Goal: Information Seeking & Learning: Learn about a topic

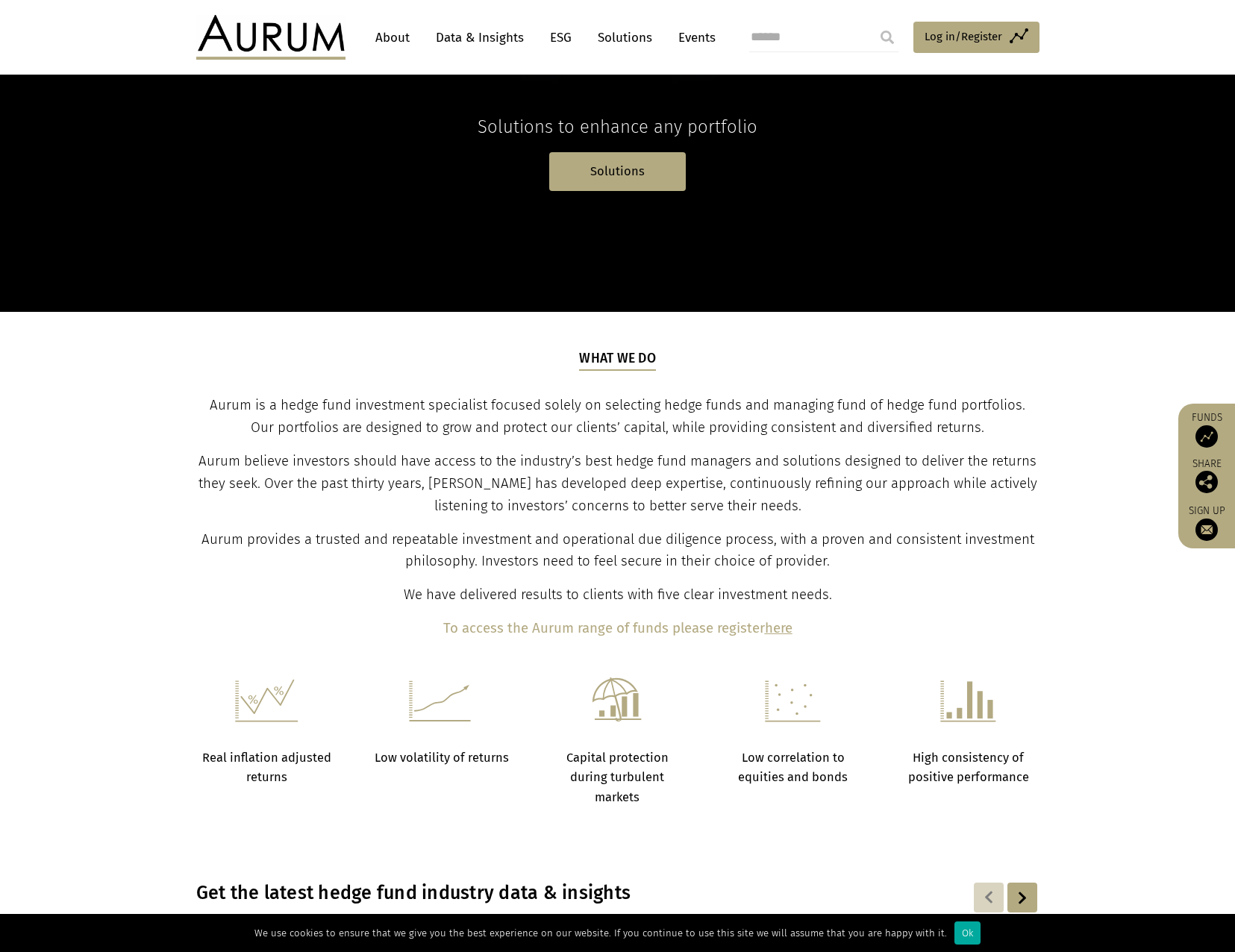
scroll to position [373, 0]
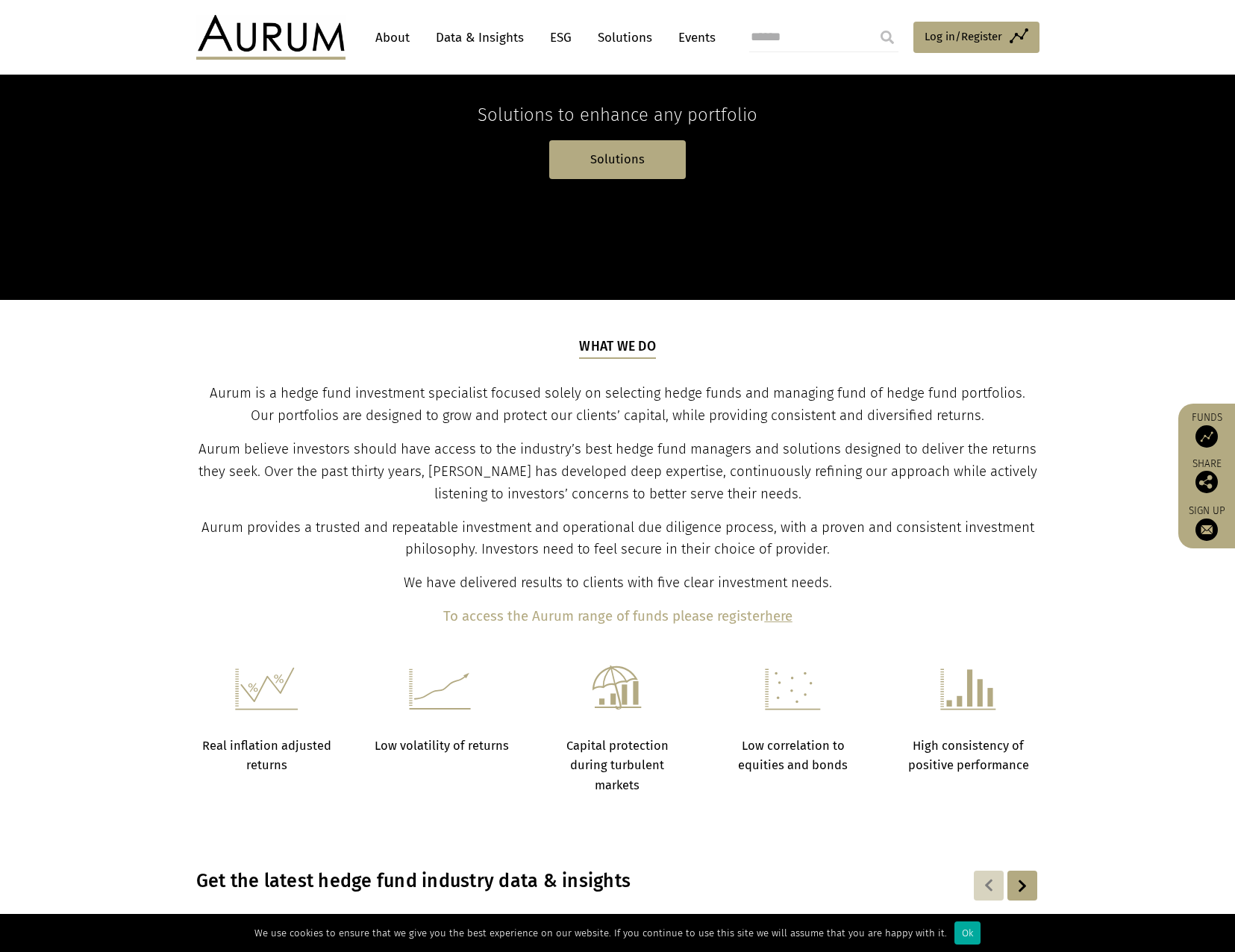
click at [776, 619] on b "here" at bounding box center [778, 616] width 28 height 16
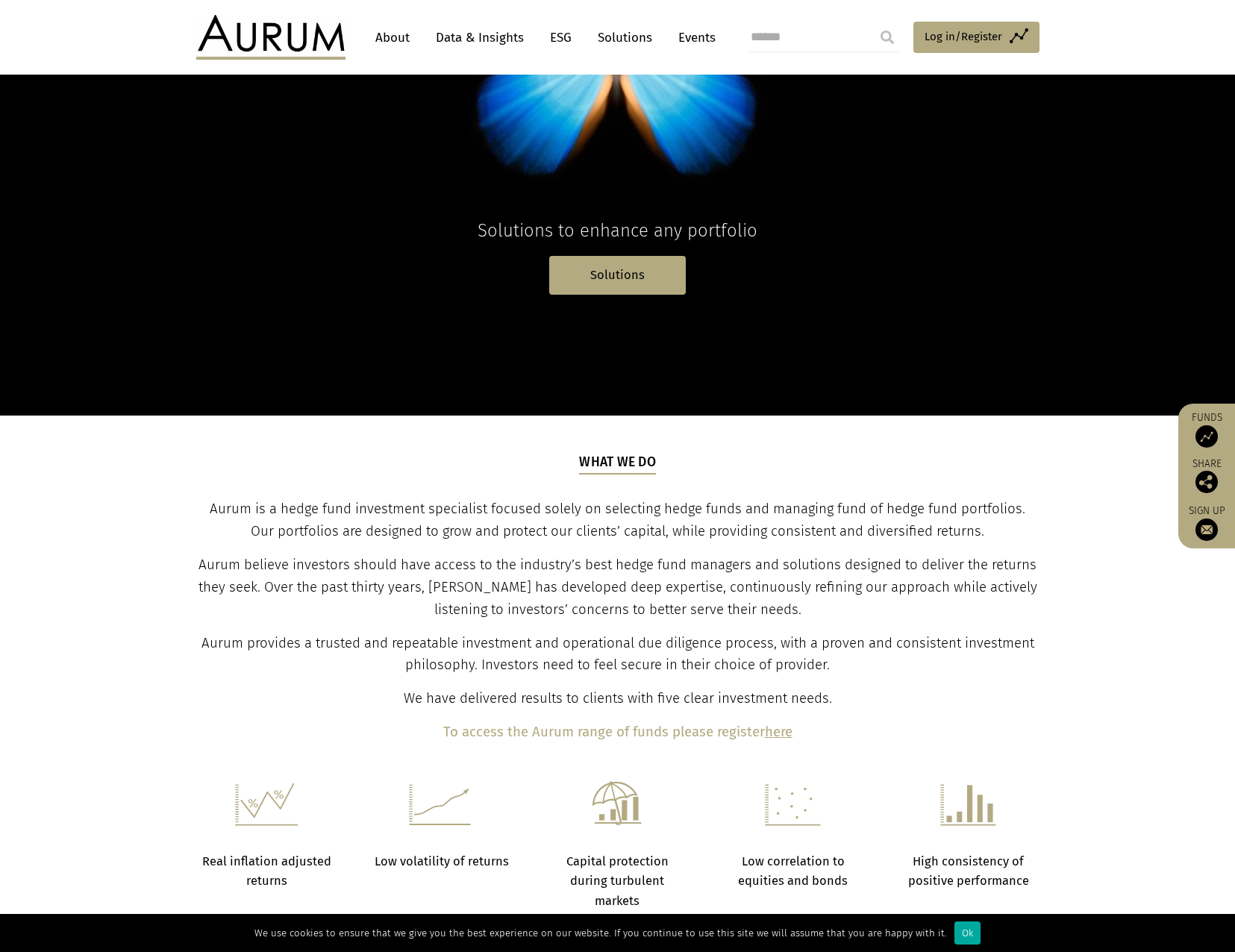
scroll to position [0, 0]
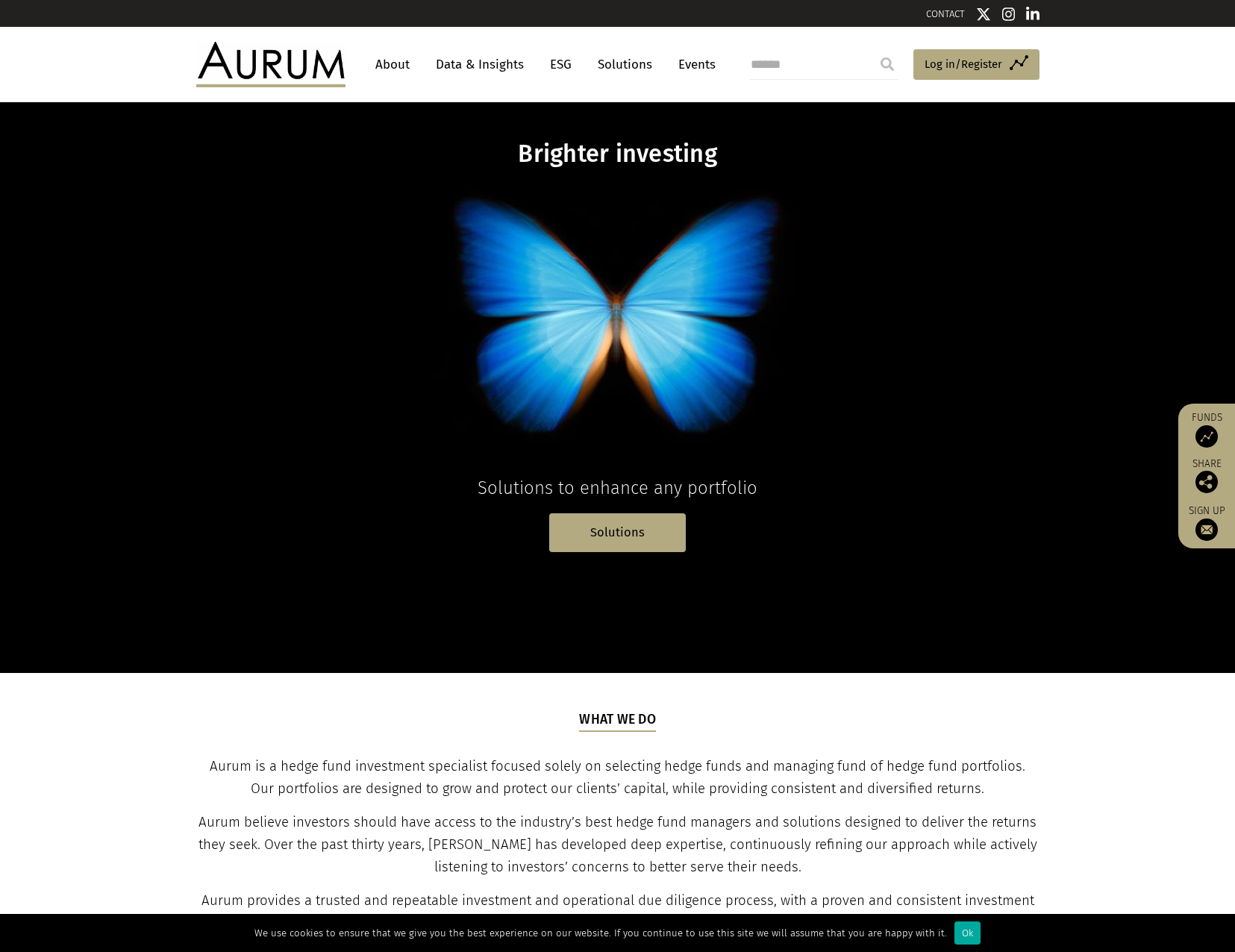
click at [382, 66] on link "About" at bounding box center [393, 64] width 50 height 28
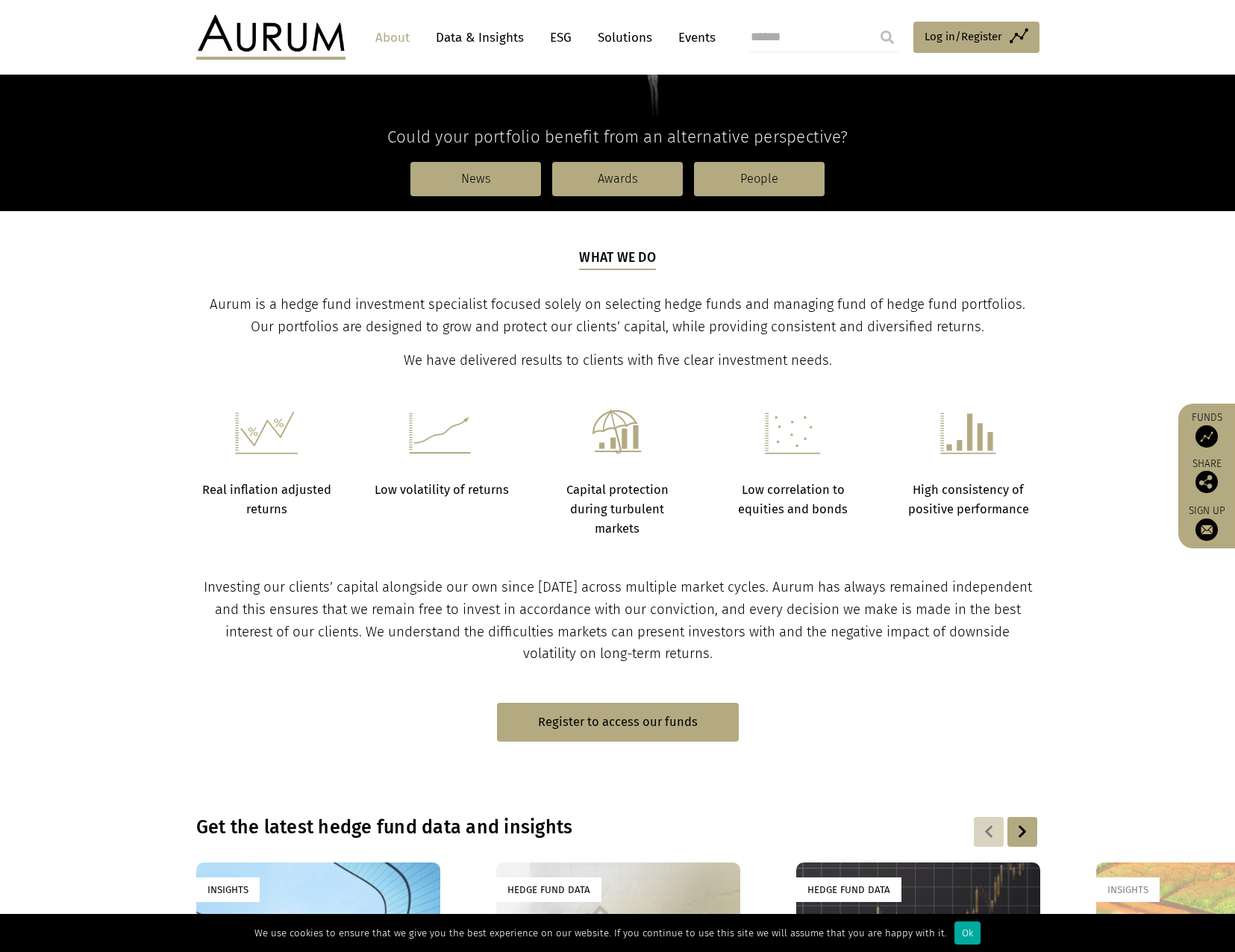
scroll to position [746, 0]
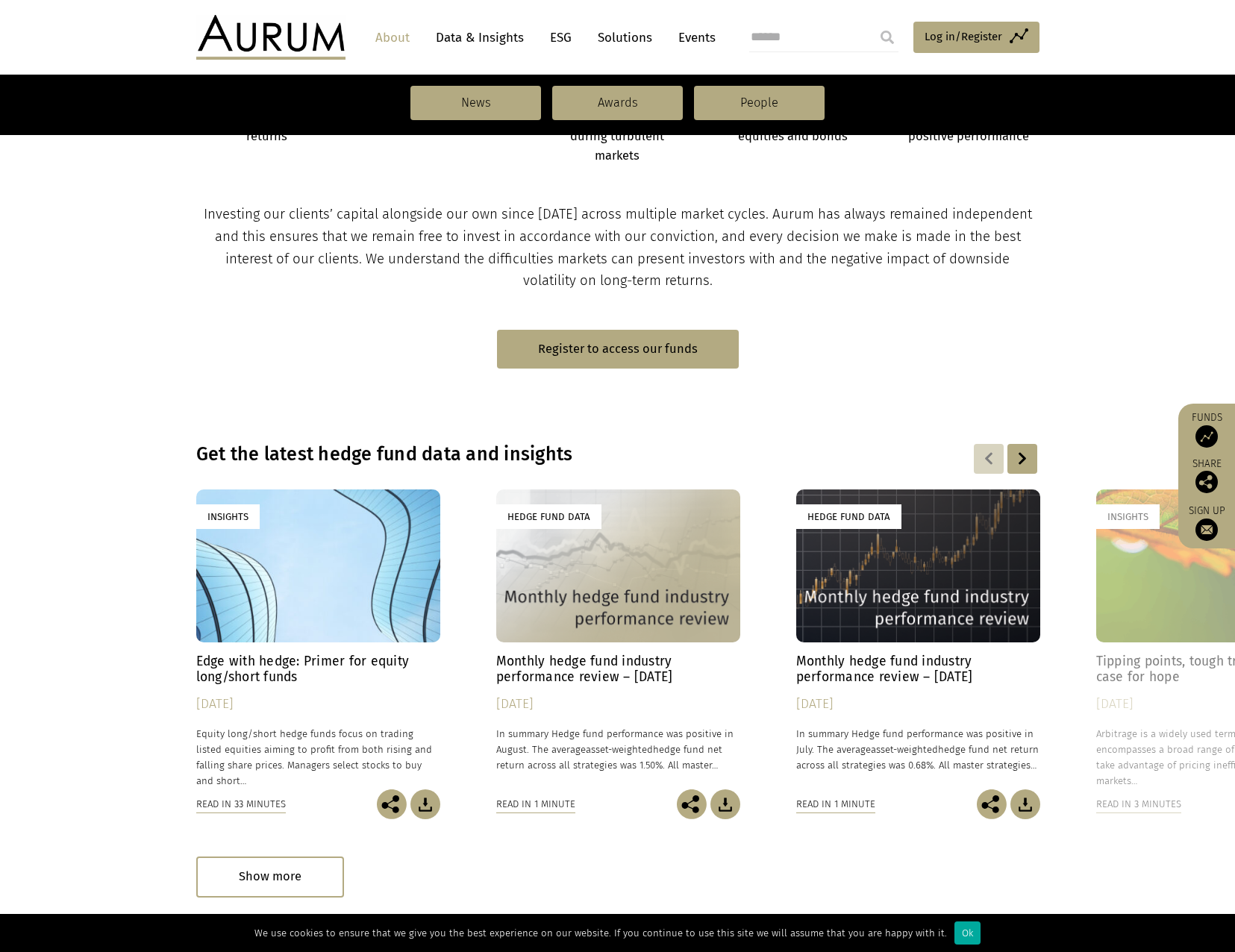
click at [587, 593] on div "Hedge Fund Data" at bounding box center [618, 566] width 244 height 153
